Goal: Information Seeking & Learning: Learn about a topic

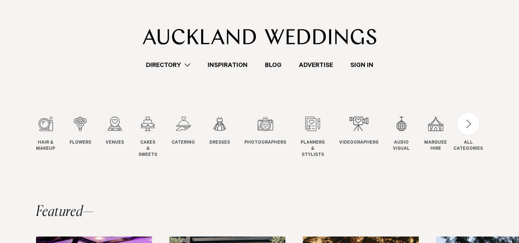
click at [261, 166] on section "Hair & Makeup Hair & Makeup Flowers Flowers Venues Venues Cakes" at bounding box center [259, 126] width 519 height 112
click at [210, 38] on img at bounding box center [260, 37] width 234 height 16
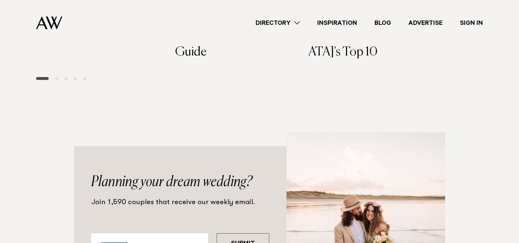
scroll to position [840, 0]
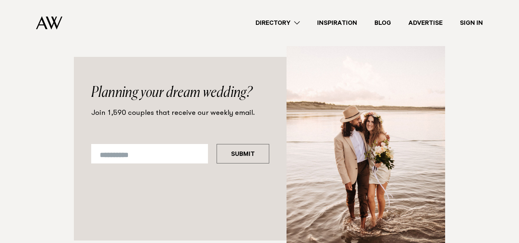
click at [215, 109] on p "Join 1,590 couples that receive our weekly email." at bounding box center [180, 113] width 178 height 9
drag, startPoint x: 176, startPoint y: 73, endPoint x: 233, endPoint y: 73, distance: 57.3
click at [233, 109] on p "Join 1,590 couples that receive our weekly email." at bounding box center [180, 113] width 178 height 9
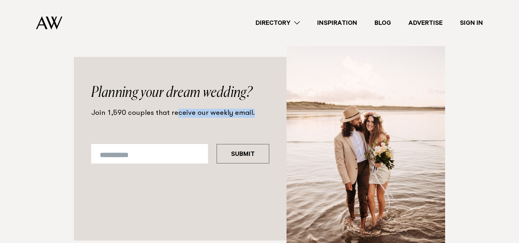
click at [233, 109] on p "Join 1,590 couples that receive our weekly email." at bounding box center [180, 113] width 178 height 9
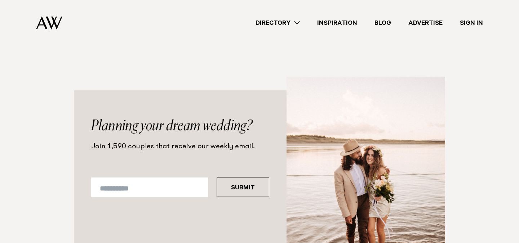
scroll to position [789, 0]
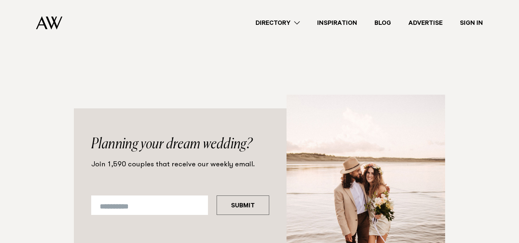
click at [210, 137] on h2 "Planning your dream wedding?" at bounding box center [180, 144] width 178 height 14
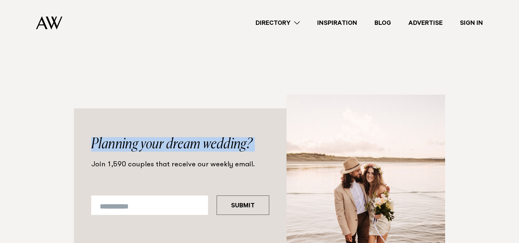
click at [210, 137] on h2 "Planning your dream wedding?" at bounding box center [180, 144] width 178 height 14
click at [290, 25] on link "Directory" at bounding box center [278, 23] width 62 height 10
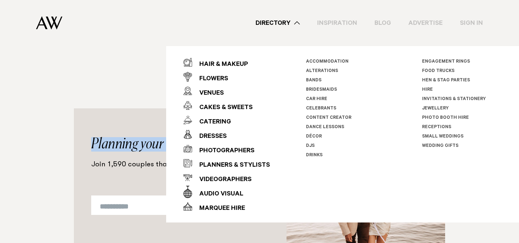
click at [438, 60] on link "Engagement Rings" at bounding box center [446, 61] width 48 height 5
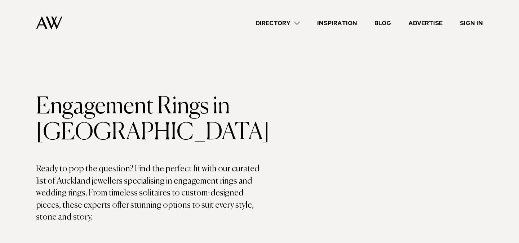
click at [137, 172] on p "Ready to pop the question? Find the perfect fit with our curated list of Auckla…" at bounding box center [147, 193] width 223 height 61
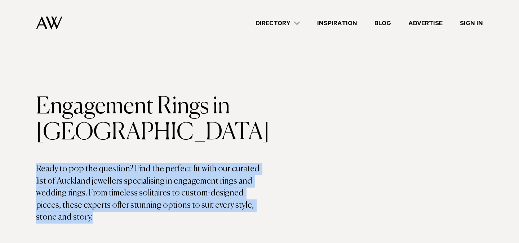
click at [137, 172] on p "Ready to pop the question? Find the perfect fit with our curated list of Auckla…" at bounding box center [147, 193] width 223 height 61
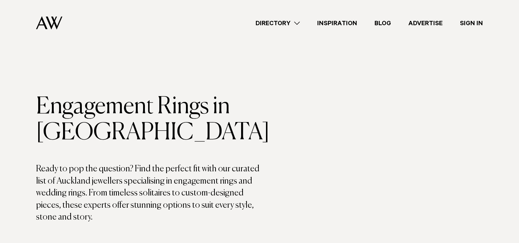
click at [339, 22] on link "Inspiration" at bounding box center [337, 23] width 57 height 10
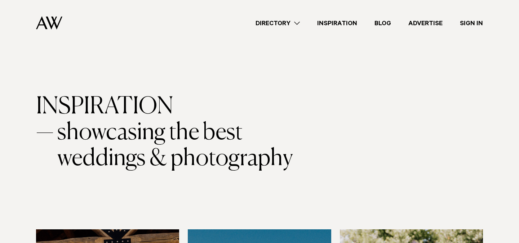
click at [221, 155] on span "showcasing the best weddings & photography" at bounding box center [190, 146] width 267 height 52
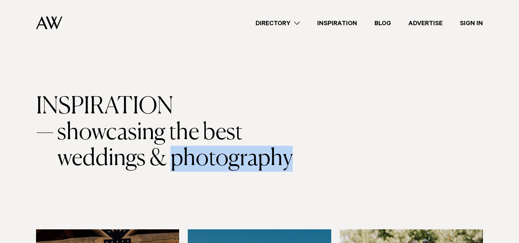
click at [221, 155] on span "showcasing the best weddings & photography" at bounding box center [190, 146] width 267 height 52
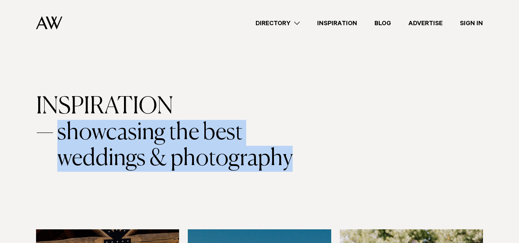
click at [221, 155] on span "showcasing the best weddings & photography" at bounding box center [190, 146] width 267 height 52
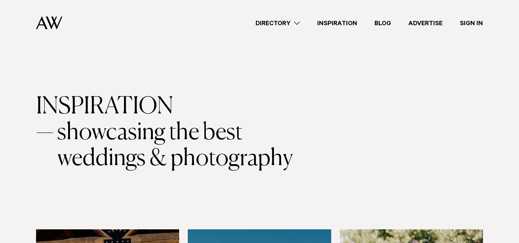
click at [239, 101] on h1 "INSPIRATION — showcasing the best weddings & photography" at bounding box center [259, 133] width 447 height 78
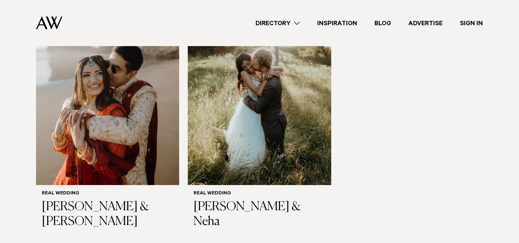
scroll to position [1021, 0]
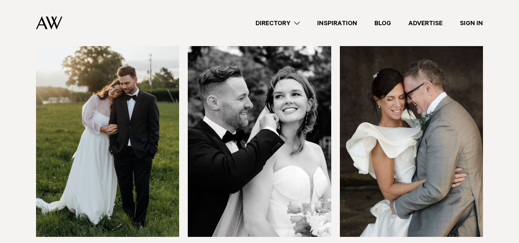
scroll to position [1905, 0]
